Goal: Information Seeking & Learning: Learn about a topic

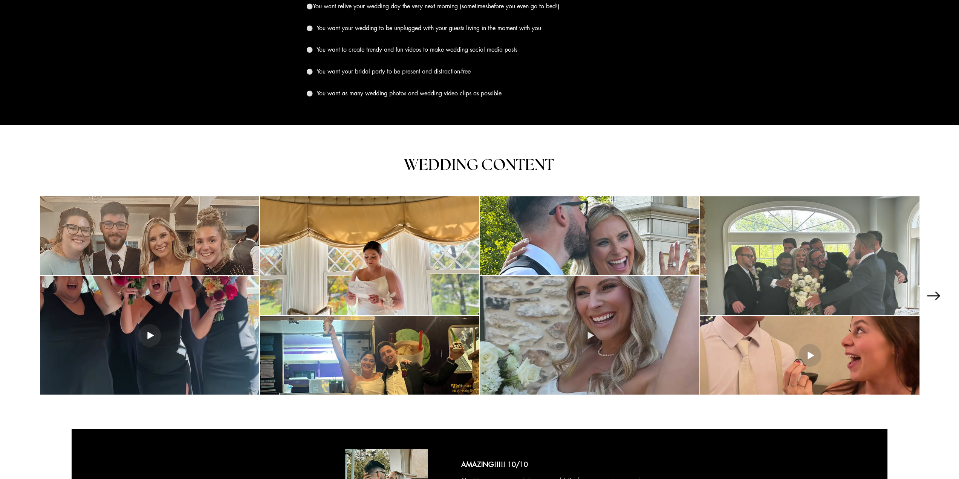
scroll to position [1130, 0]
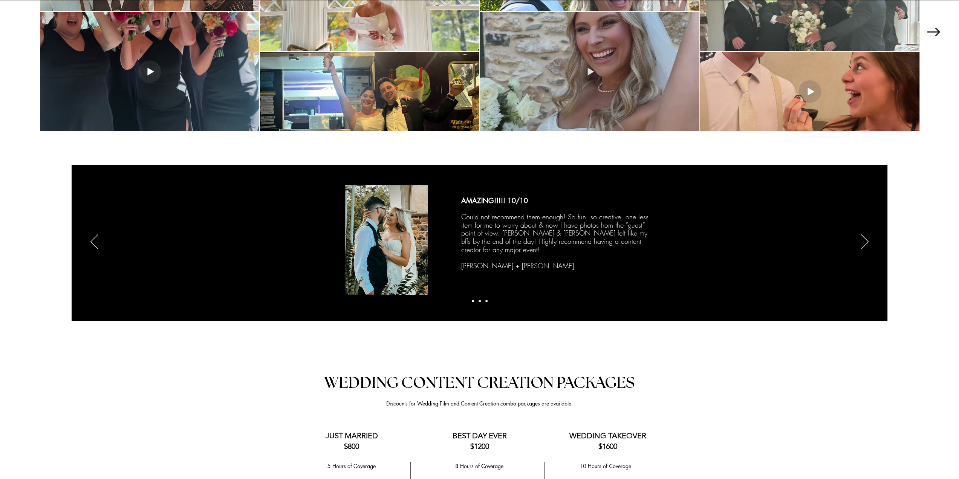
click at [607, 87] on div at bounding box center [589, 71] width 219 height 119
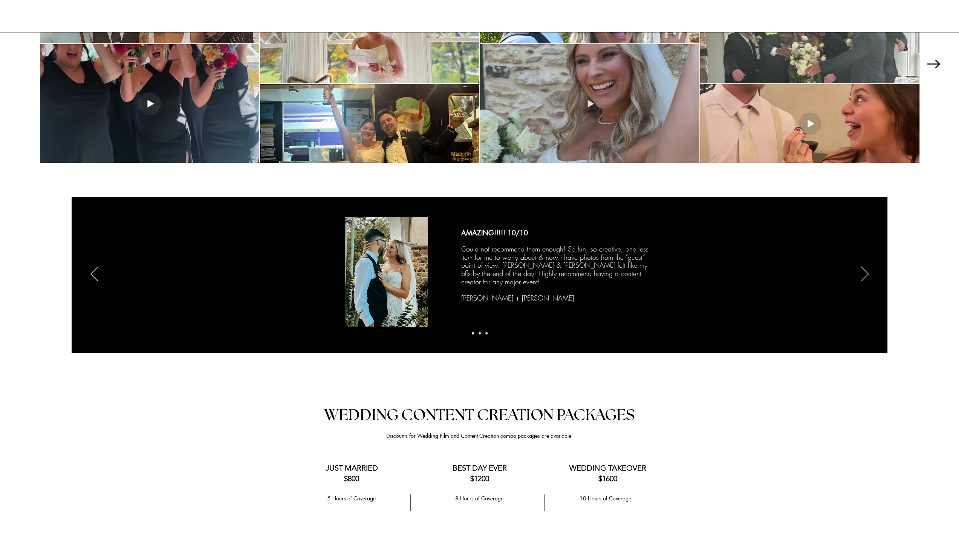
scroll to position [0, 0]
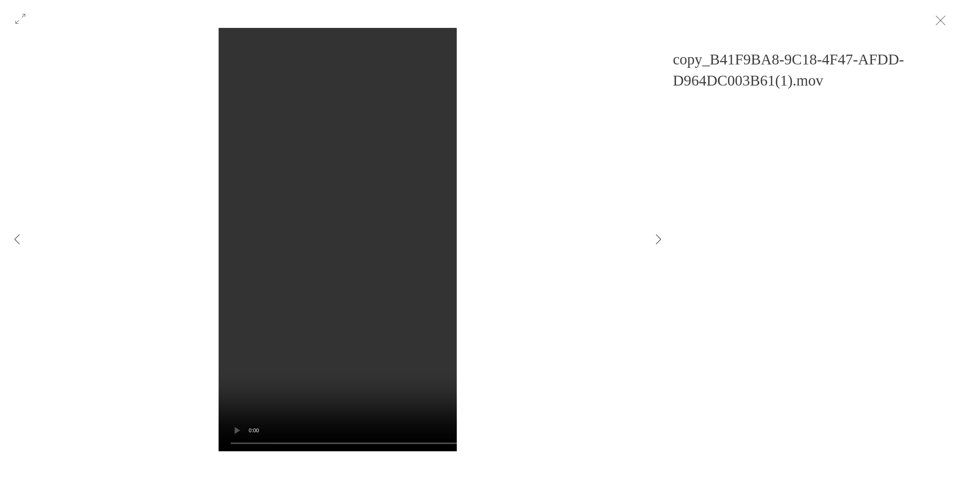
click at [13, 18] on button "Gallery item, detailed view" at bounding box center [20, 18] width 14 height 17
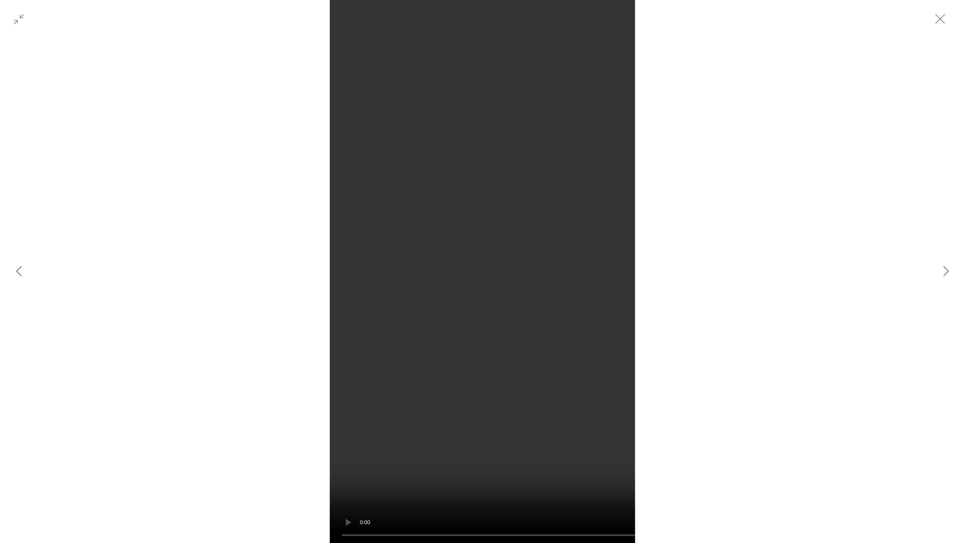
click at [941, 25] on button "Exit fullscreen" at bounding box center [940, 19] width 30 height 30
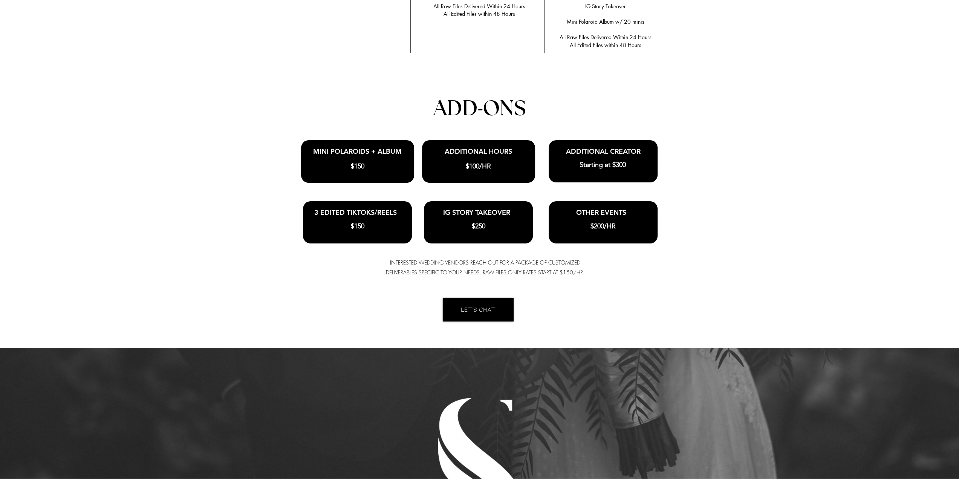
scroll to position [1620, 0]
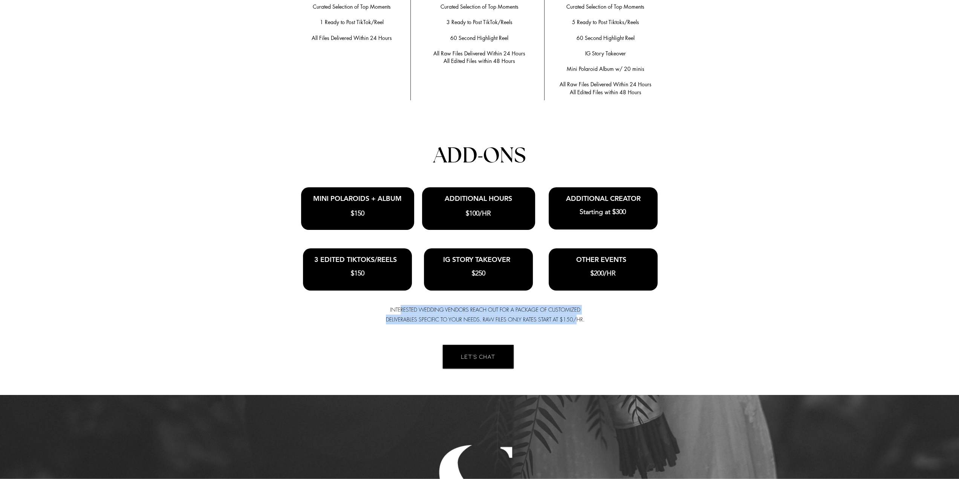
drag, startPoint x: 400, startPoint y: 311, endPoint x: 579, endPoint y: 318, distance: 178.7
click at [578, 319] on span "INTERESTED WEDDING VENDORS REACH OUT FOR A PACKAGE OF CUSTOMIZED DELIVERABLES S…" at bounding box center [485, 314] width 199 height 17
click at [603, 321] on div at bounding box center [479, 127] width 959 height 536
drag, startPoint x: 499, startPoint y: 309, endPoint x: 573, endPoint y: 323, distance: 75.8
click at [561, 319] on span "INTERESTED WEDDING VENDORS REACH OUT FOR A PACKAGE OF CUSTOMIZED DELIVERABLES S…" at bounding box center [485, 314] width 199 height 17
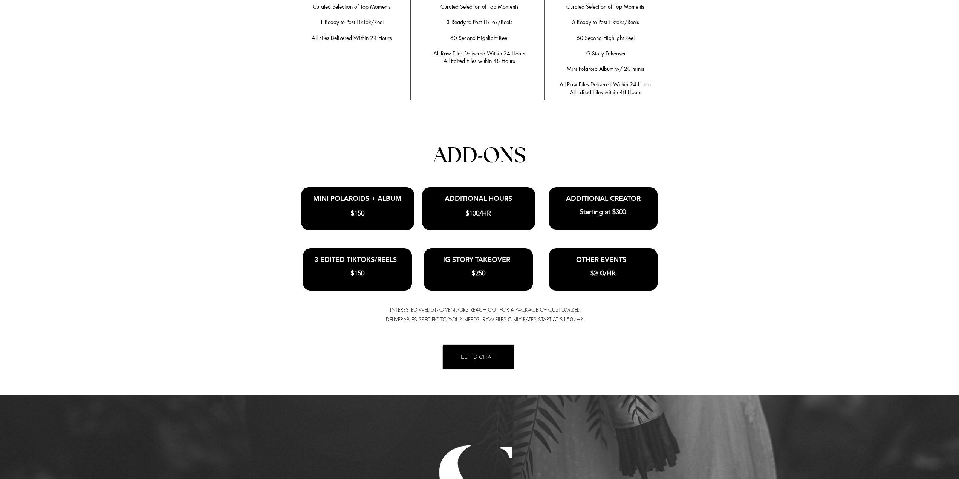
click at [585, 324] on div at bounding box center [479, 127] width 959 height 536
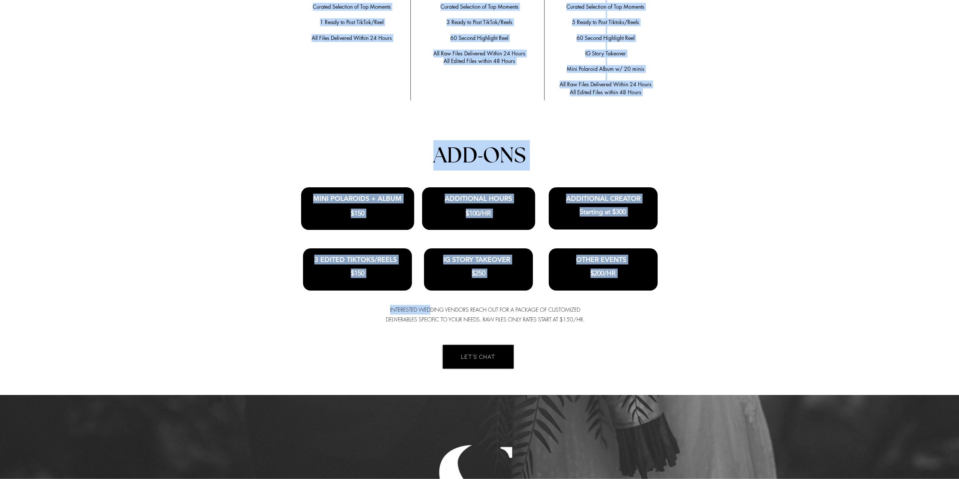
drag, startPoint x: 585, startPoint y: 324, endPoint x: 427, endPoint y: 314, distance: 158.2
click at [429, 314] on section "Anchor 2 WEDDING CONTENT CREATION PACKAGES Discounts for Wedding Film and Conte…" at bounding box center [479, 127] width 959 height 536
click at [394, 310] on span "INTERESTED WEDDING VENDORS REACH OUT FOR A PACKAGE OF CUSTOMIZED DELIVERABLES S…" at bounding box center [485, 314] width 199 height 17
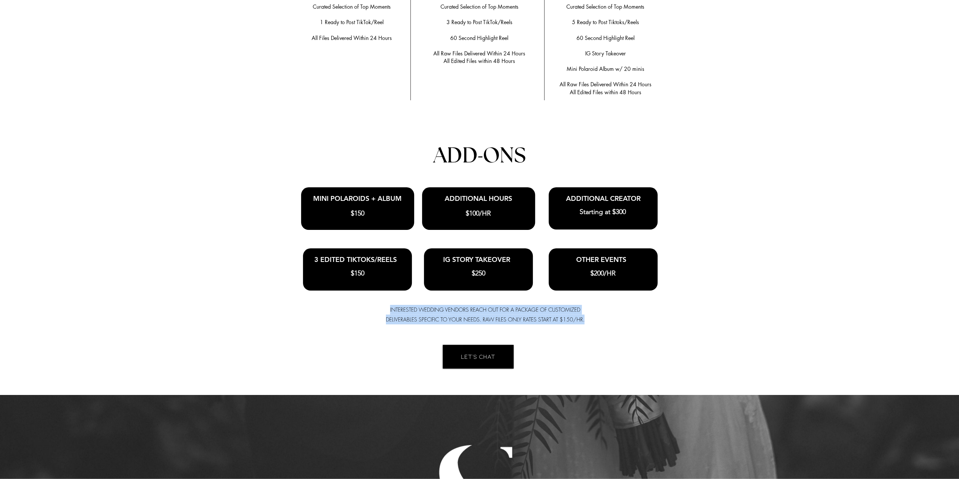
drag, startPoint x: 388, startPoint y: 310, endPoint x: 583, endPoint y: 320, distance: 195.0
click at [583, 320] on p "INTERESTED WEDDING VENDORS REACH OUT FOR A PACKAGE OF CUSTOMIZED DELIVERABLES S…" at bounding box center [485, 315] width 199 height 20
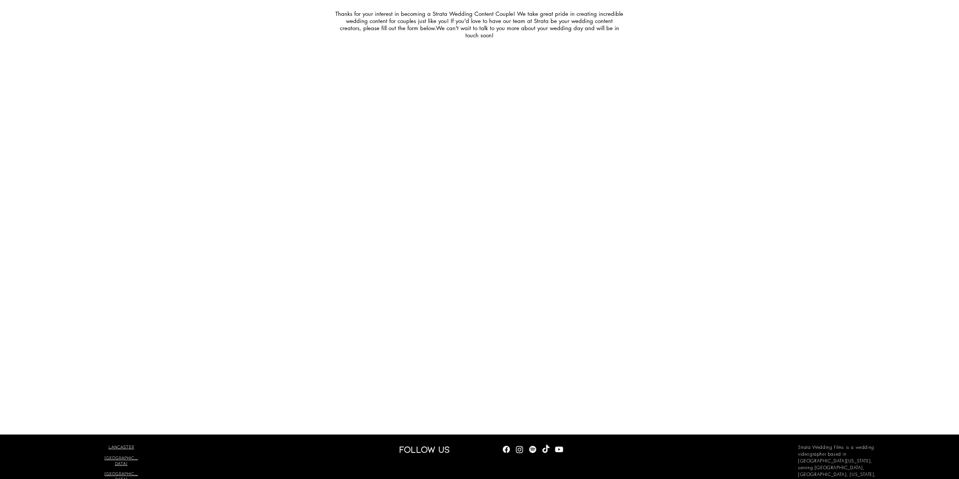
scroll to position [2314, 0]
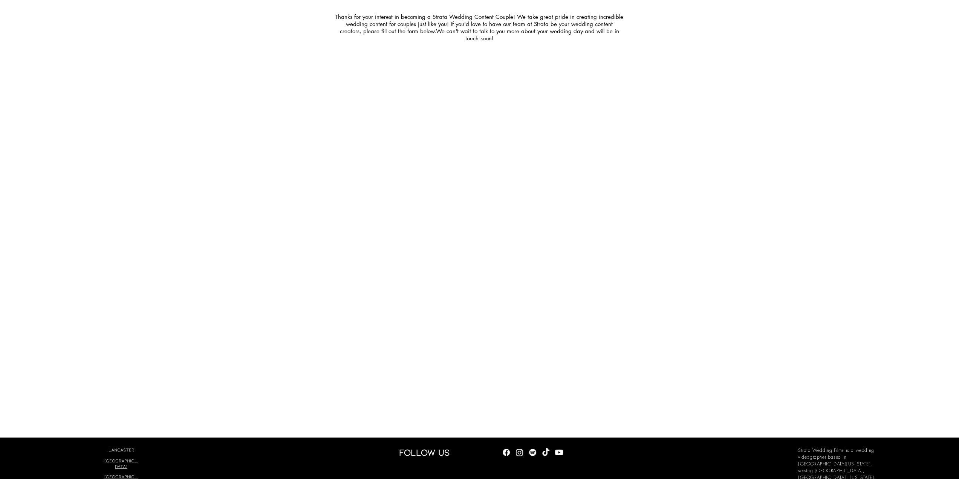
click at [749, 300] on div at bounding box center [479, 186] width 959 height 503
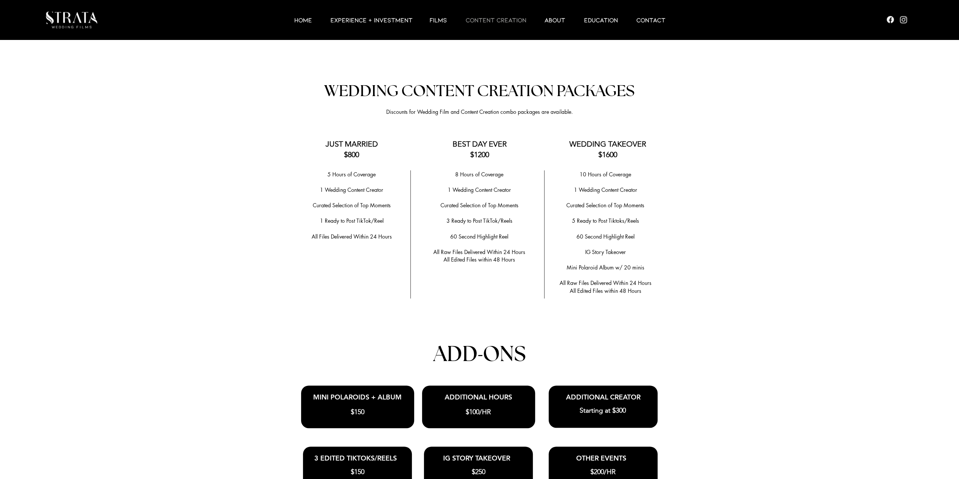
scroll to position [1297, 0]
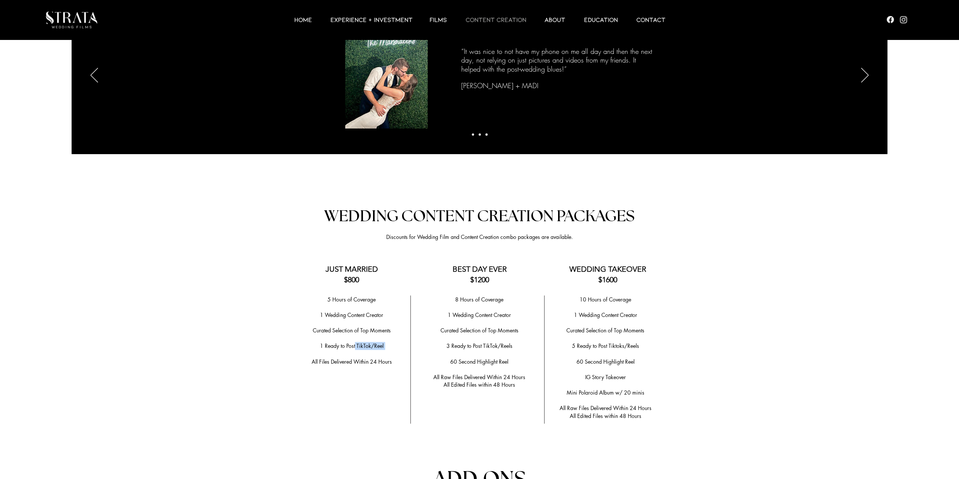
drag, startPoint x: 366, startPoint y: 347, endPoint x: 381, endPoint y: 348, distance: 14.7
click at [380, 349] on div "5 Hours of Coverage ​ 1 Wedding Content Creator ​ ​Curated Selection of Top Mom…" at bounding box center [352, 338] width 110 height 86
click at [383, 347] on p "1 Ready to Post TikTok/Reel" at bounding box center [352, 346] width 110 height 8
click at [387, 347] on p "1 Ready to Post TikTok/Reel" at bounding box center [352, 346] width 110 height 8
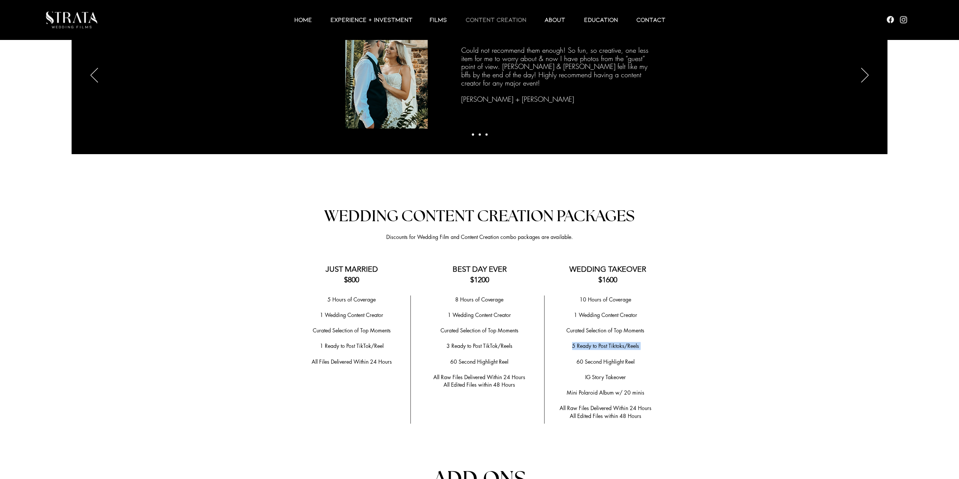
drag, startPoint x: 585, startPoint y: 347, endPoint x: 638, endPoint y: 352, distance: 53.0
click at [638, 352] on div "10 Hours of Coverage ​ 1 Wedding Content Creator ​ Curated Selection of Top Mom…" at bounding box center [605, 357] width 113 height 124
click at [648, 352] on p "​" at bounding box center [605, 354] width 113 height 8
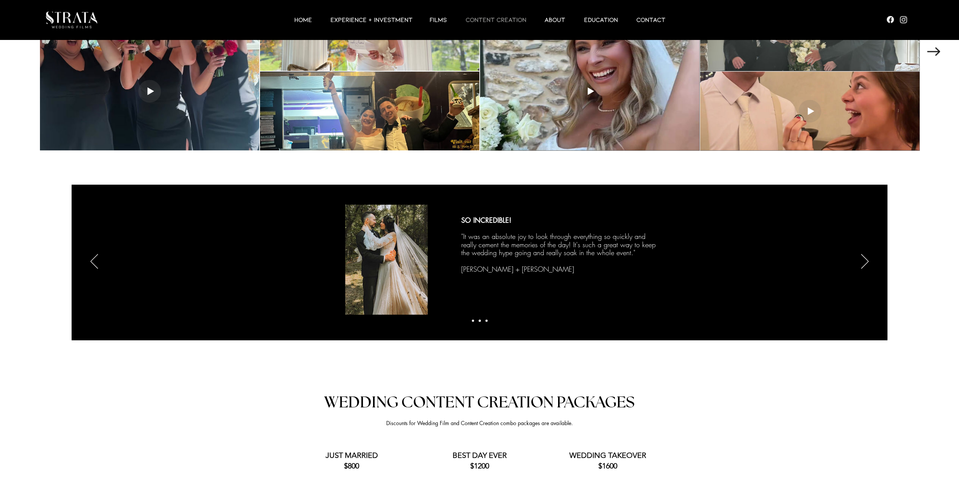
scroll to position [995, 0]
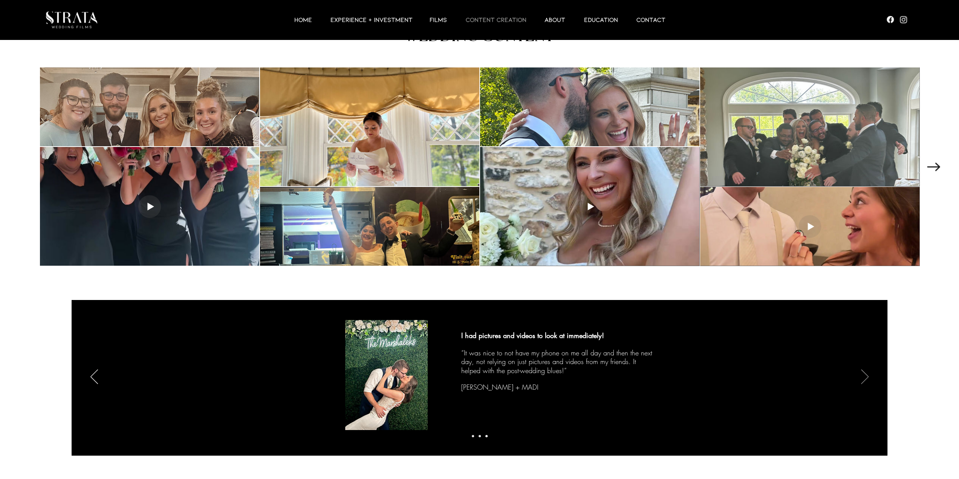
click at [861, 379] on icon "Next" at bounding box center [865, 376] width 8 height 15
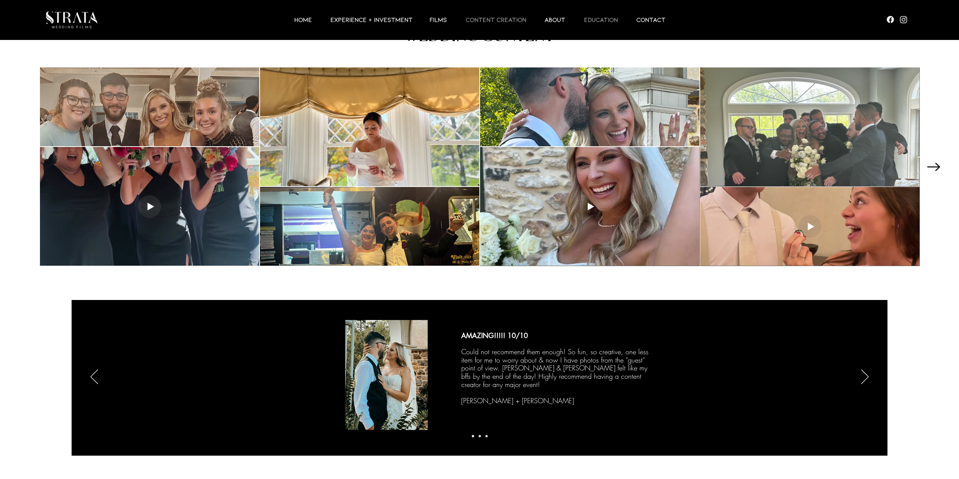
click at [610, 16] on p "EDUCATION" at bounding box center [600, 19] width 41 height 9
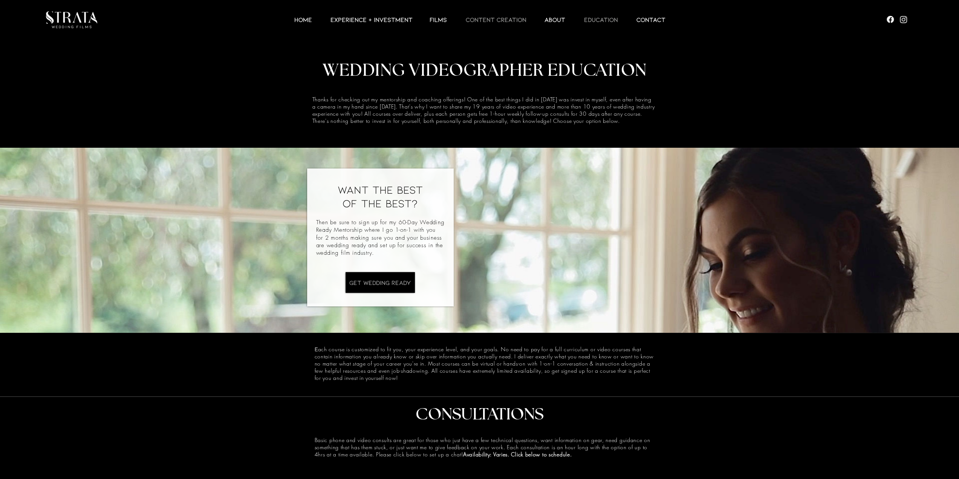
click at [517, 18] on p "CONTENT CREATION" at bounding box center [496, 19] width 68 height 9
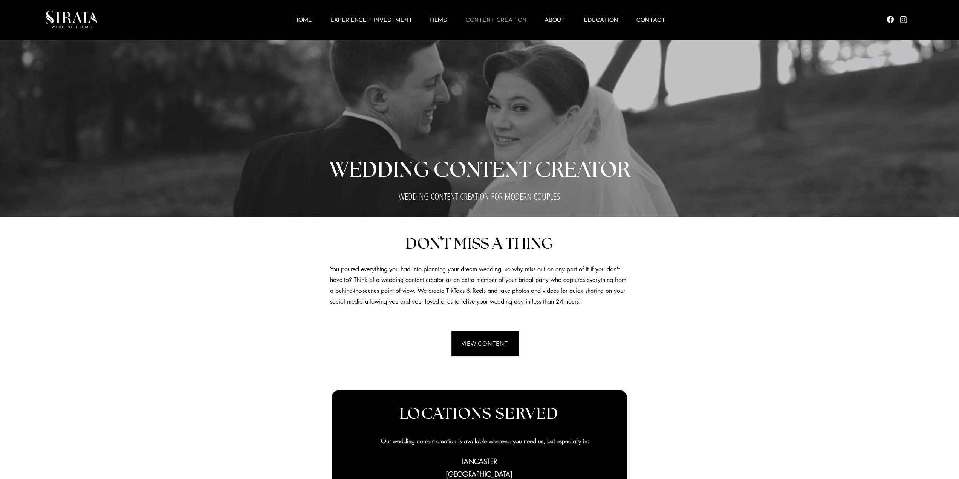
drag, startPoint x: 72, startPoint y: 18, endPoint x: 186, endPoint y: 7, distance: 114.3
click at [72, 18] on ul "HOME EXPERIENCE + INVESTMENT Films CONTENT CREATION ABOUT EDUCATION Contact More" at bounding box center [480, 19] width 816 height 9
click at [371, 18] on p "EXPERIENCE + INVESTMENT" at bounding box center [372, 19] width 90 height 9
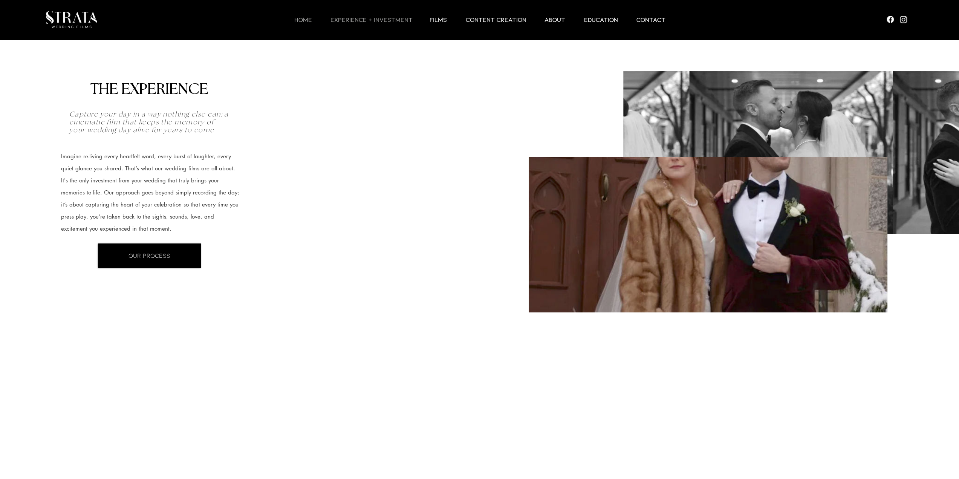
click at [304, 20] on p "HOME" at bounding box center [302, 19] width 25 height 9
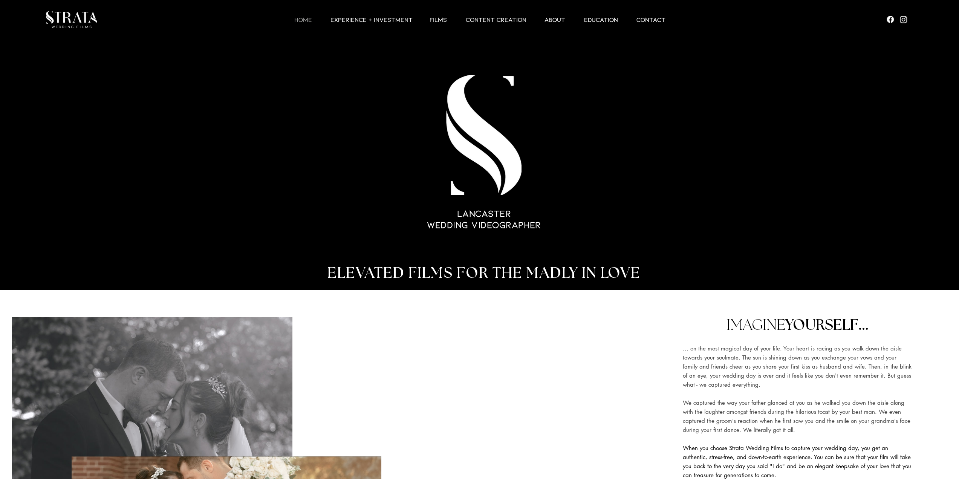
click at [533, 352] on div at bounding box center [479, 417] width 959 height 255
drag, startPoint x: 472, startPoint y: 272, endPoint x: 655, endPoint y: 286, distance: 183.6
click at [631, 272] on span "ELEVATED FILMS FOR THE MADLY IN LOVE" at bounding box center [483, 273] width 313 height 15
click at [650, 313] on div at bounding box center [479, 417] width 959 height 255
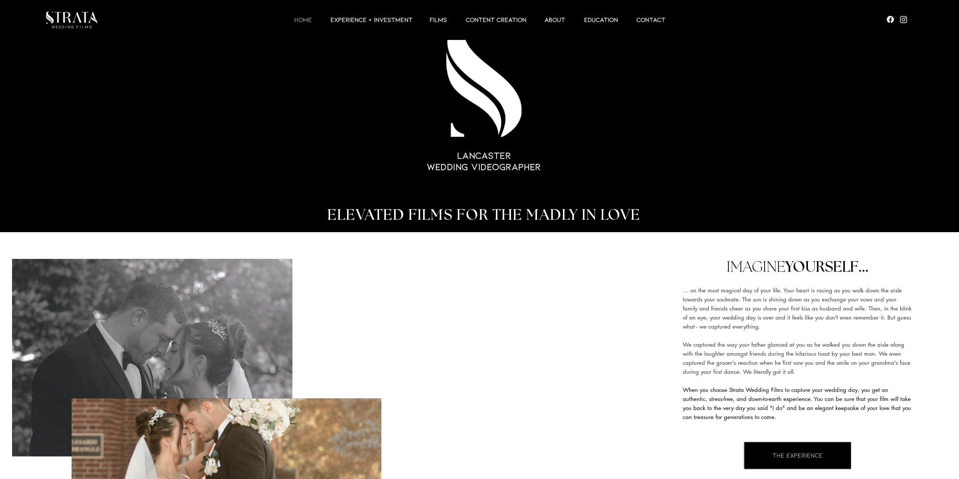
scroll to position [113, 0]
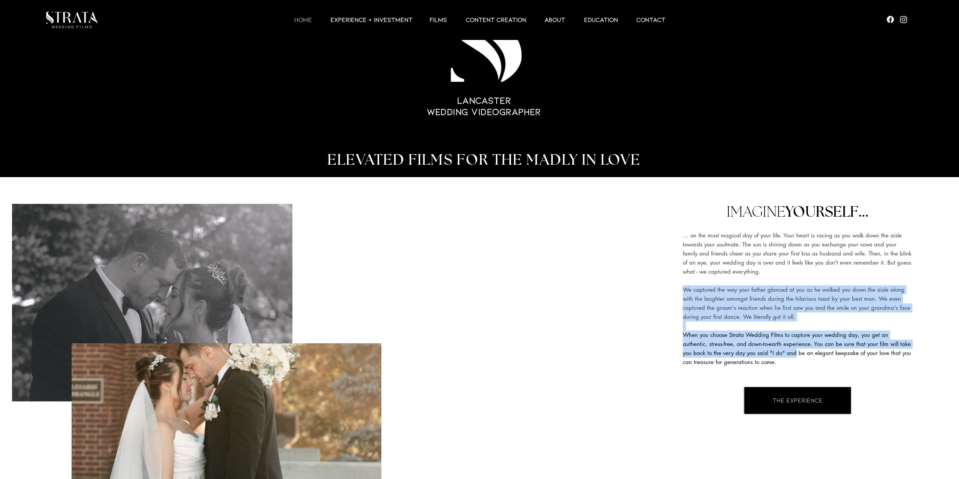
drag, startPoint x: 727, startPoint y: 283, endPoint x: 762, endPoint y: 354, distance: 78.9
click at [762, 354] on div "... on the most magical day of your life. Your heart is racing as you walk down…" at bounding box center [797, 299] width 229 height 136
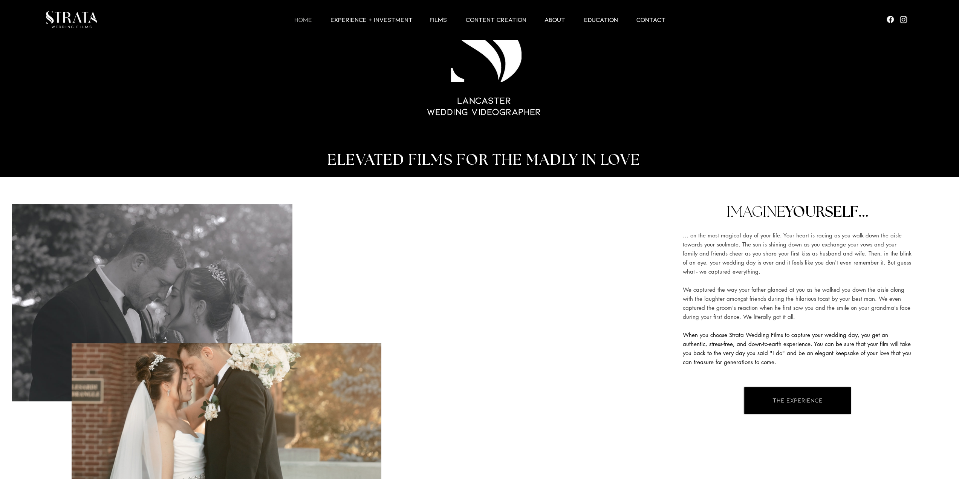
click at [741, 365] on span "When you choose Strata Wedding Films to capture your wedding day, you get an au…" at bounding box center [797, 348] width 228 height 34
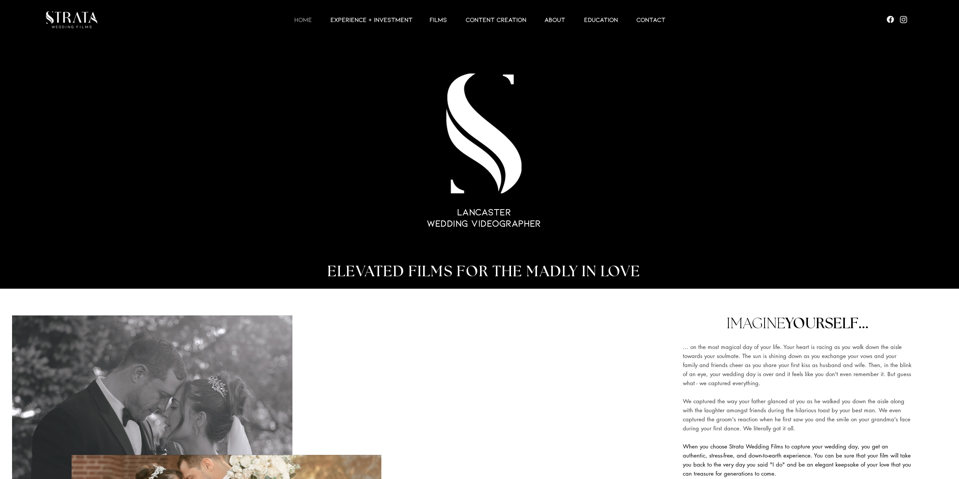
scroll to position [0, 0]
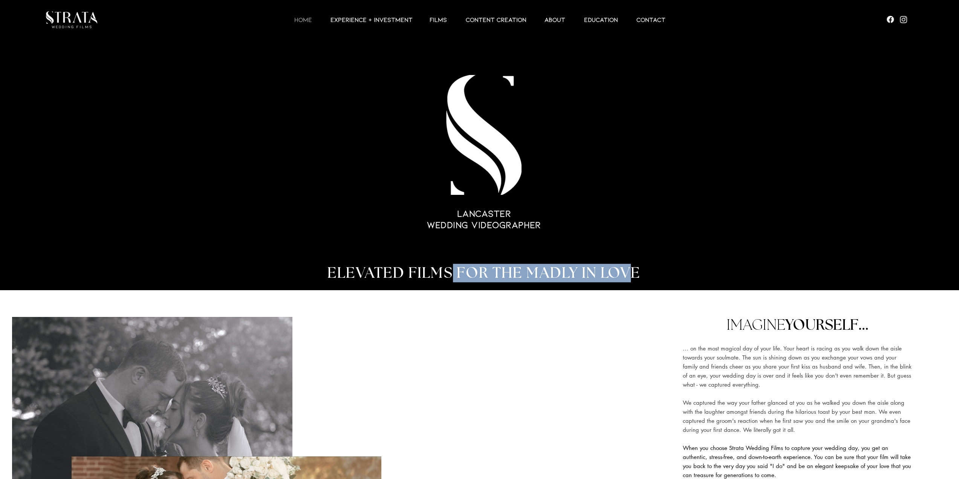
drag, startPoint x: 449, startPoint y: 265, endPoint x: 685, endPoint y: 270, distance: 235.2
click at [637, 272] on span "ELEVATED FILMS FOR THE MADLY IN LOVE" at bounding box center [483, 273] width 313 height 15
drag, startPoint x: 685, startPoint y: 270, endPoint x: 671, endPoint y: 272, distance: 13.4
click at [685, 271] on div "main content" at bounding box center [479, 273] width 959 height 34
drag, startPoint x: 656, startPoint y: 276, endPoint x: 323, endPoint y: 273, distance: 333.8
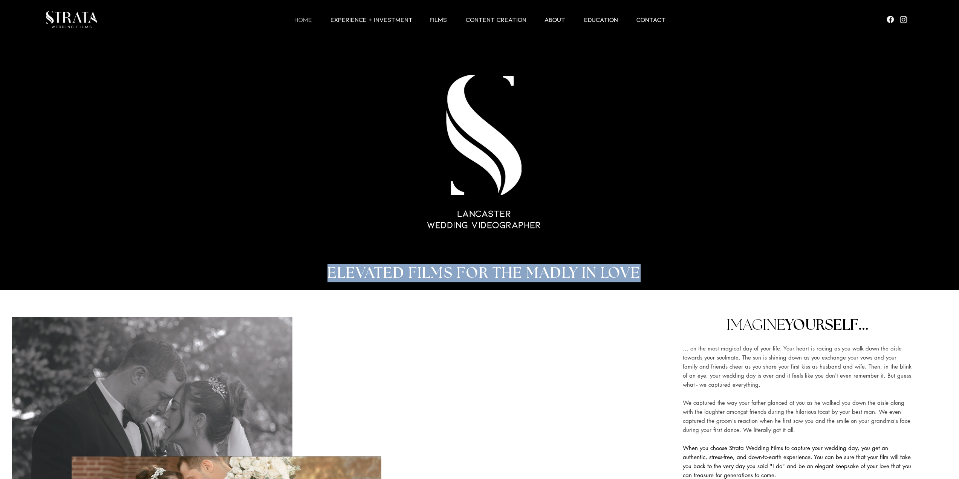
click at [323, 273] on h2 "ELEVATED FILMS FOR THE MADLY IN LOVE" at bounding box center [484, 273] width 369 height 18
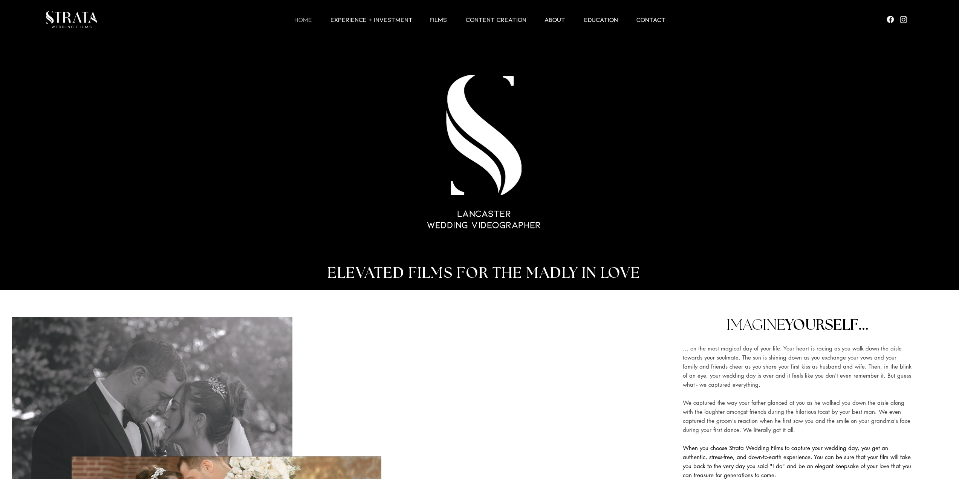
click at [381, 313] on div at bounding box center [479, 417] width 959 height 255
click at [483, 17] on p "CONTENT CREATION" at bounding box center [496, 19] width 68 height 9
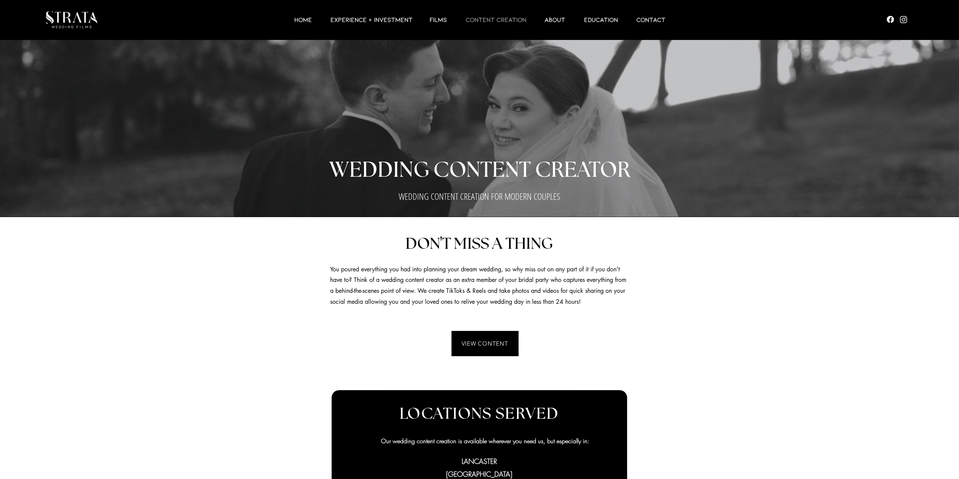
click at [638, 273] on div at bounding box center [479, 419] width 959 height 404
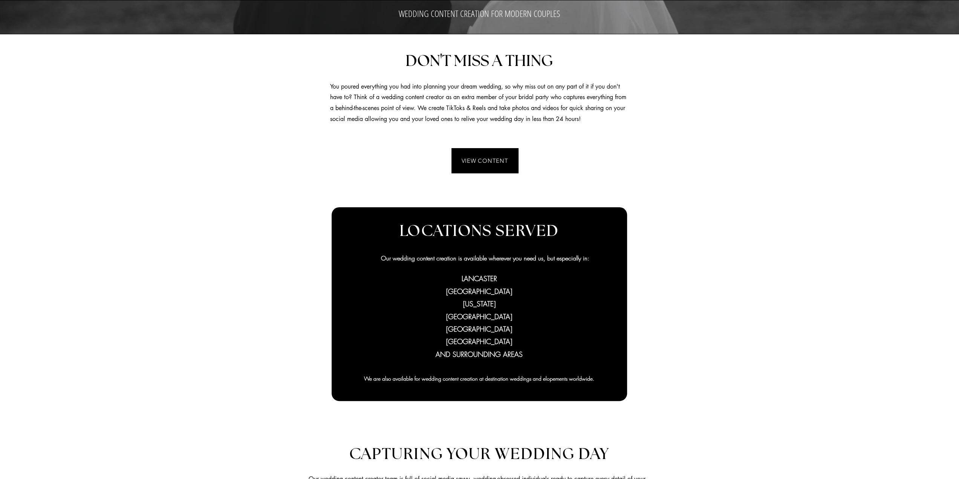
scroll to position [226, 0]
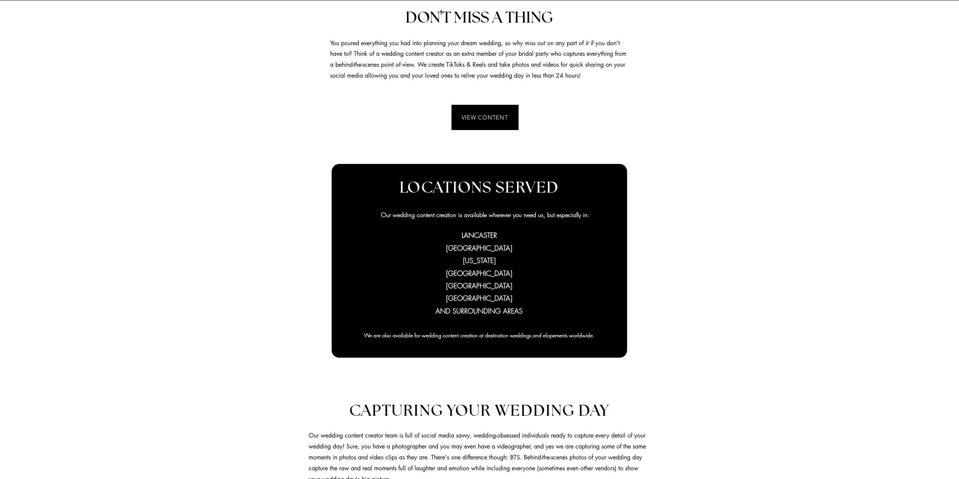
click at [488, 274] on span "PITTSBURGH [GEOGRAPHIC_DATA]" at bounding box center [479, 279] width 66 height 21
drag, startPoint x: 476, startPoint y: 254, endPoint x: 479, endPoint y: 276, distance: 21.7
click at [479, 276] on h2 "[GEOGRAPHIC_DATA] [GEOGRAPHIC_DATA] [US_STATE] [GEOGRAPHIC_DATA] [GEOGRAPHIC_DA…" at bounding box center [479, 273] width 165 height 88
click at [711, 282] on div at bounding box center [479, 193] width 959 height 404
click at [712, 283] on div at bounding box center [479, 193] width 959 height 404
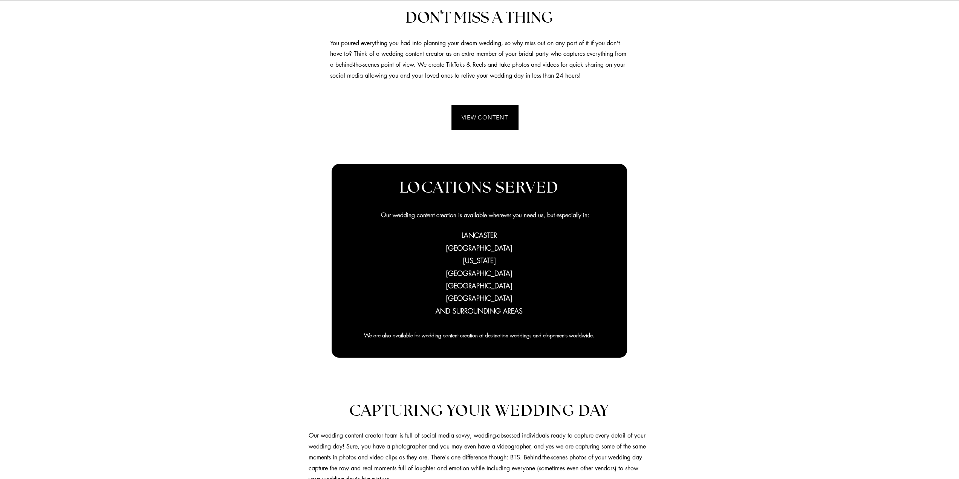
click at [714, 284] on div at bounding box center [479, 193] width 959 height 404
click at [722, 291] on div at bounding box center [479, 193] width 959 height 404
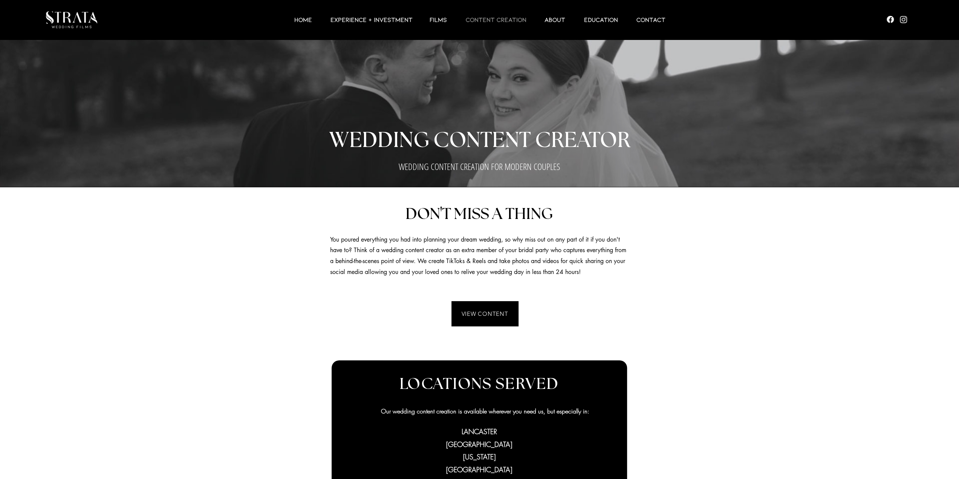
scroll to position [0, 0]
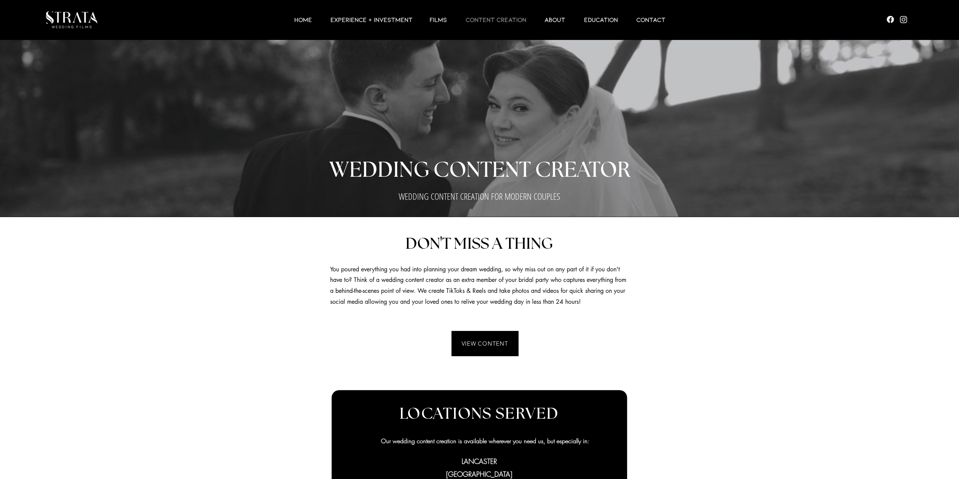
drag, startPoint x: 584, startPoint y: 273, endPoint x: 594, endPoint y: 277, distance: 10.4
click at [583, 273] on span "You poured everything you had into planning your dream wedding, so why miss out…" at bounding box center [478, 285] width 296 height 40
click at [622, 280] on p "You poured everything you had into planning your dream wedding, so why miss out…" at bounding box center [479, 285] width 298 height 43
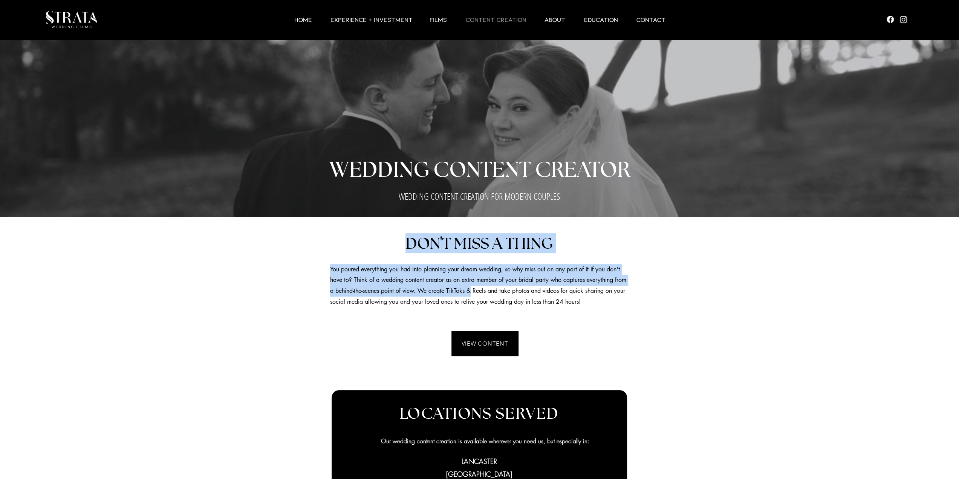
drag, startPoint x: 634, startPoint y: 305, endPoint x: 486, endPoint y: 292, distance: 148.2
click at [486, 292] on section "DON ' T MISS A THING You poured everything you had into planning your dream wed…" at bounding box center [479, 419] width 959 height 404
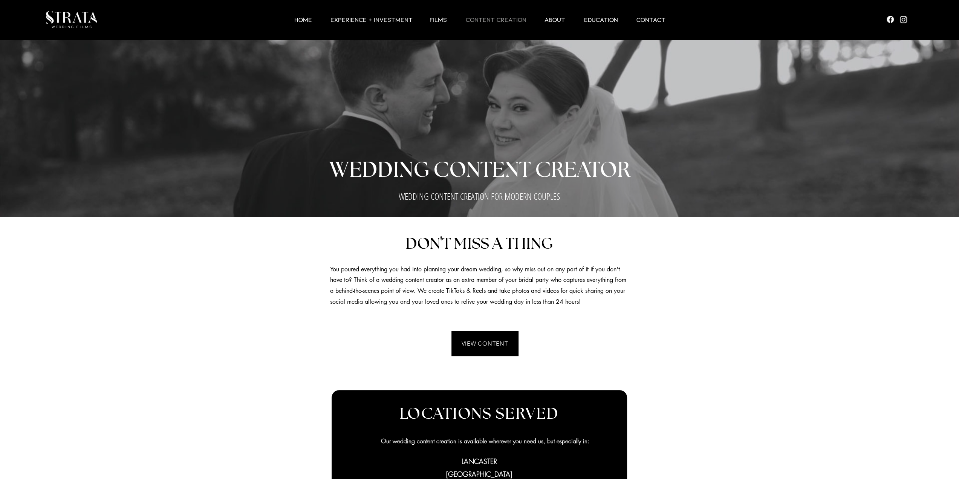
click at [521, 297] on p "You poured everything you had into planning your dream wedding, so why miss out…" at bounding box center [479, 285] width 298 height 43
click at [521, 298] on p "You poured everything you had into planning your dream wedding, so why miss out…" at bounding box center [479, 285] width 298 height 43
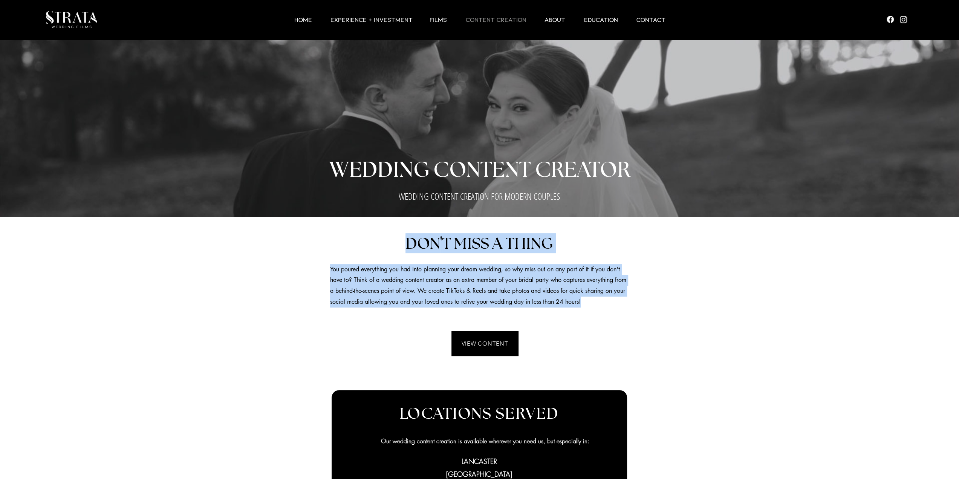
drag, startPoint x: 595, startPoint y: 301, endPoint x: 388, endPoint y: 251, distance: 213.3
click at [388, 251] on div "DON ' T MISS A THING You poured everything you had into planning your dream wed…" at bounding box center [479, 419] width 959 height 404
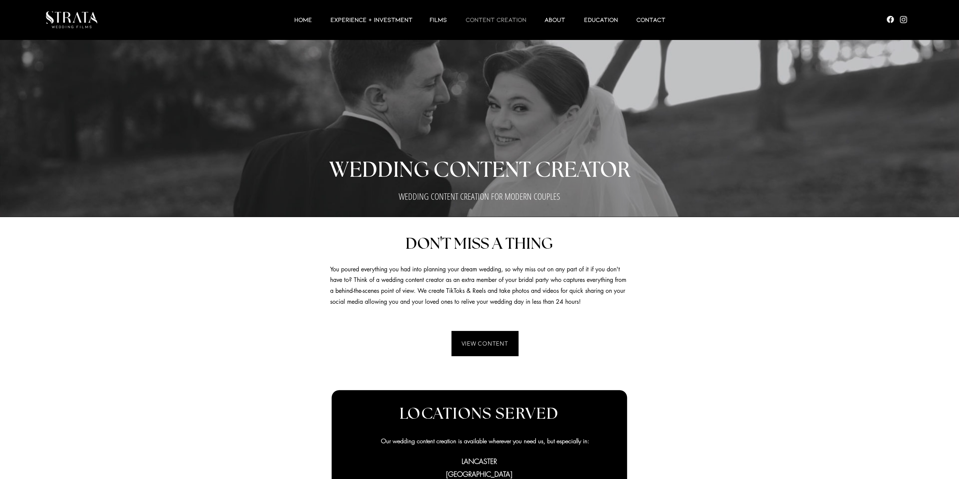
click at [678, 292] on div at bounding box center [479, 419] width 959 height 404
drag, startPoint x: 664, startPoint y: 311, endPoint x: 668, endPoint y: 312, distance: 4.6
click at [665, 311] on div at bounding box center [479, 419] width 959 height 404
